Goal: Check status: Check status

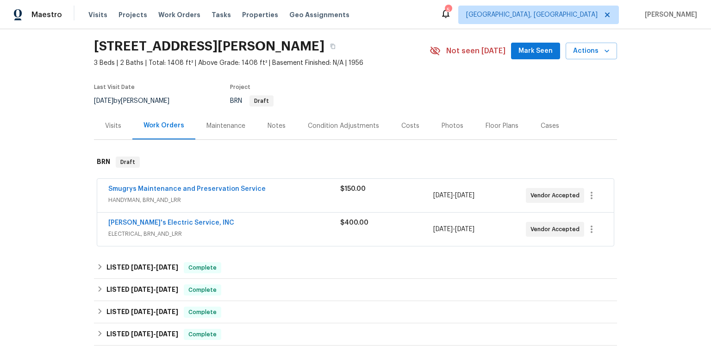
scroll to position [66, 0]
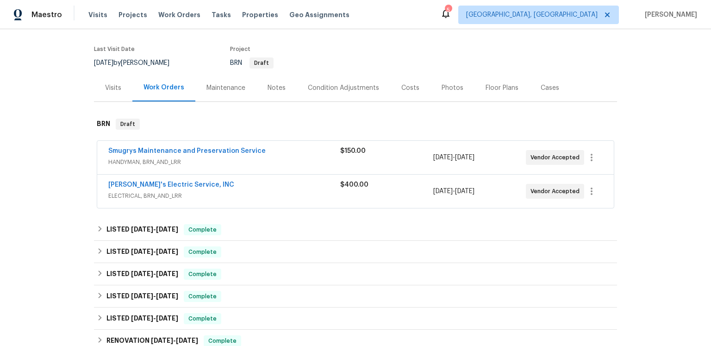
click at [237, 157] on div "Smugrys Maintenance and Preservation Service" at bounding box center [224, 151] width 232 height 11
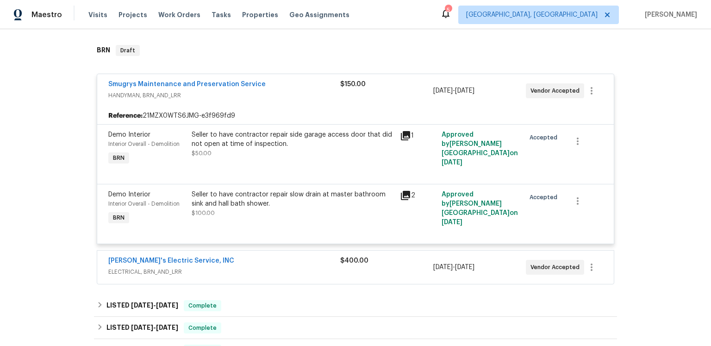
scroll to position [254, 0]
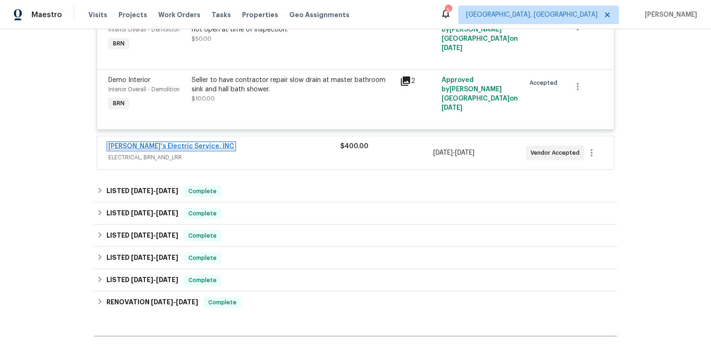
click at [208, 150] on link "[PERSON_NAME]'s Electric Service, INC" at bounding box center [171, 146] width 126 height 6
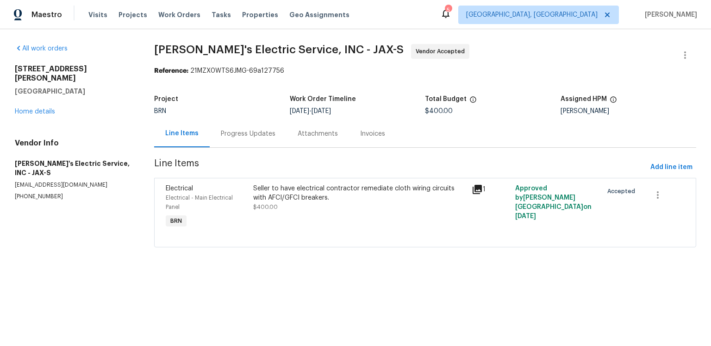
click at [249, 138] on div "Progress Updates" at bounding box center [248, 133] width 55 height 9
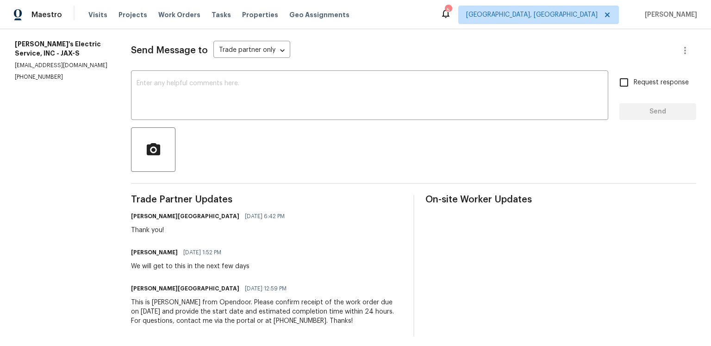
scroll to position [197, 0]
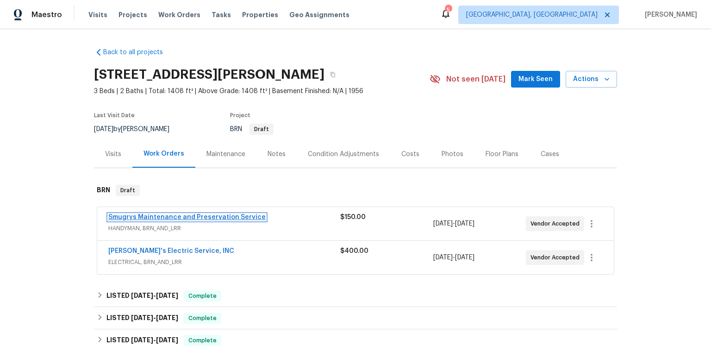
click at [261, 220] on link "Smugrys Maintenance and Preservation Service" at bounding box center [186, 217] width 157 height 6
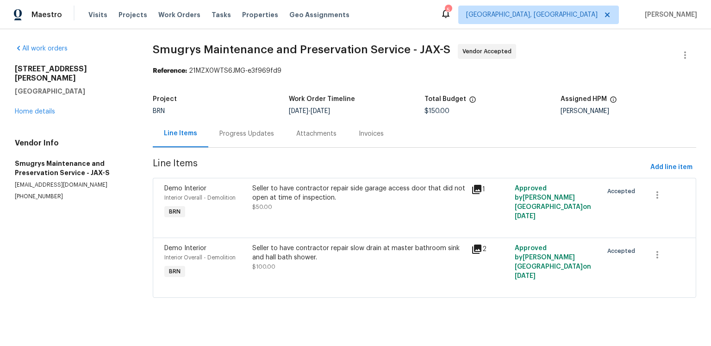
scroll to position [48, 0]
click at [274, 129] on div "Progress Updates" at bounding box center [246, 133] width 55 height 9
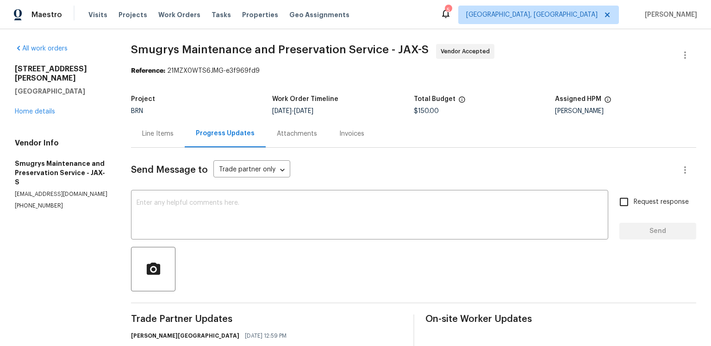
click at [180, 147] on div "Line Items" at bounding box center [158, 133] width 54 height 27
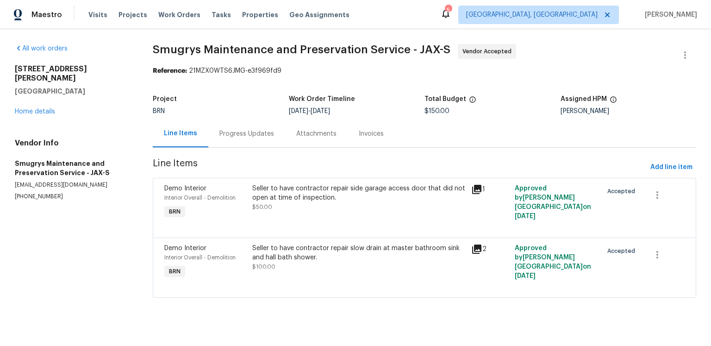
scroll to position [9, 0]
